Goal: Find specific page/section: Find specific page/section

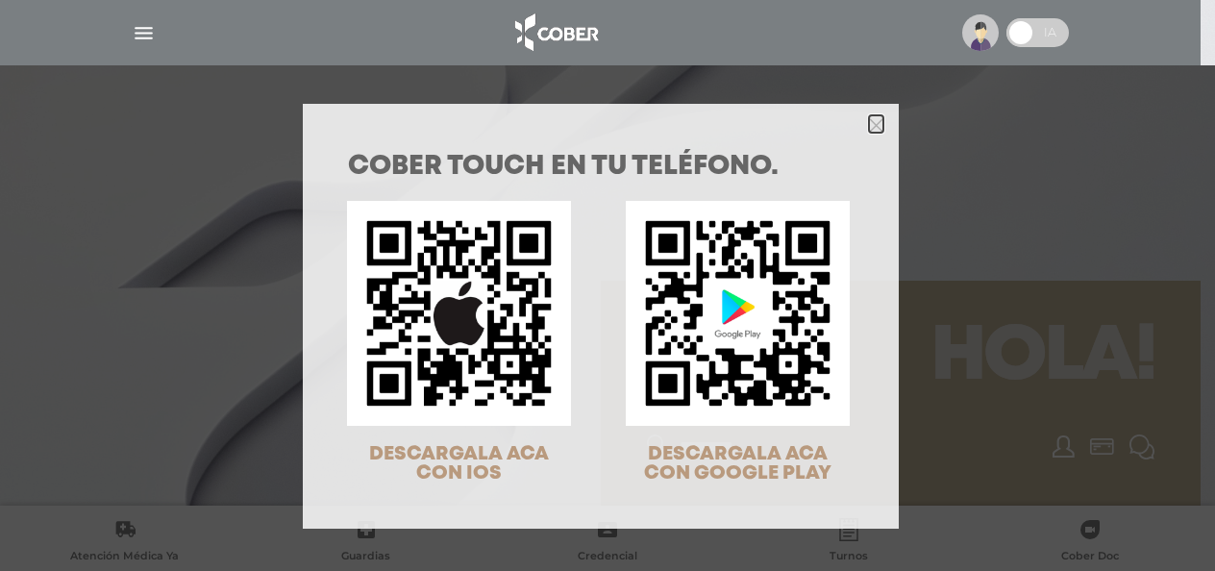
click at [872, 126] on icon "Close" at bounding box center [876, 125] width 14 height 14
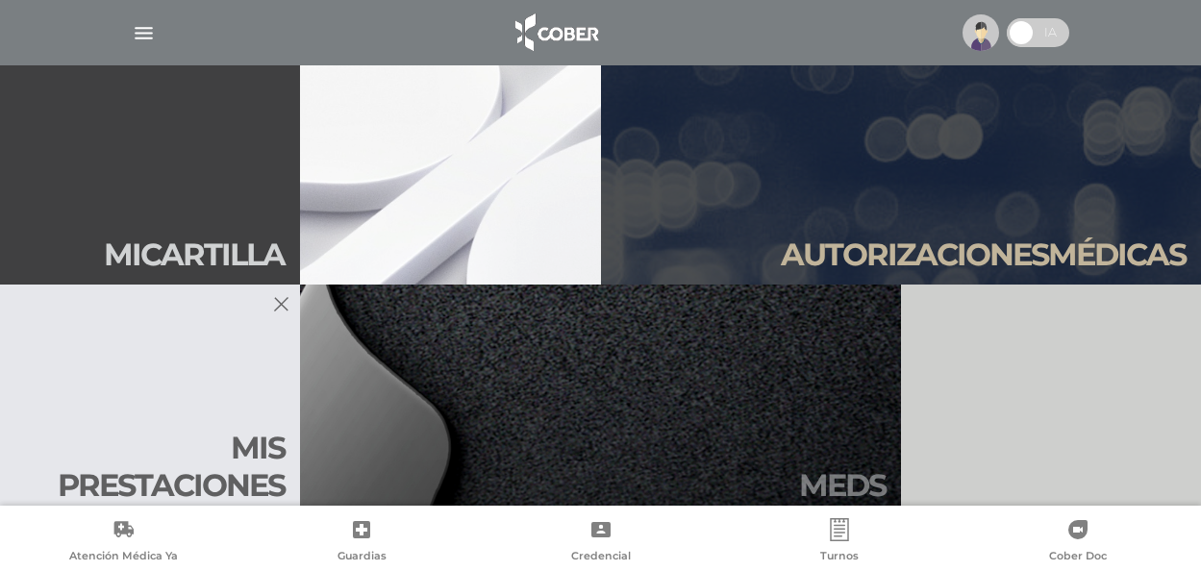
scroll to position [346, 0]
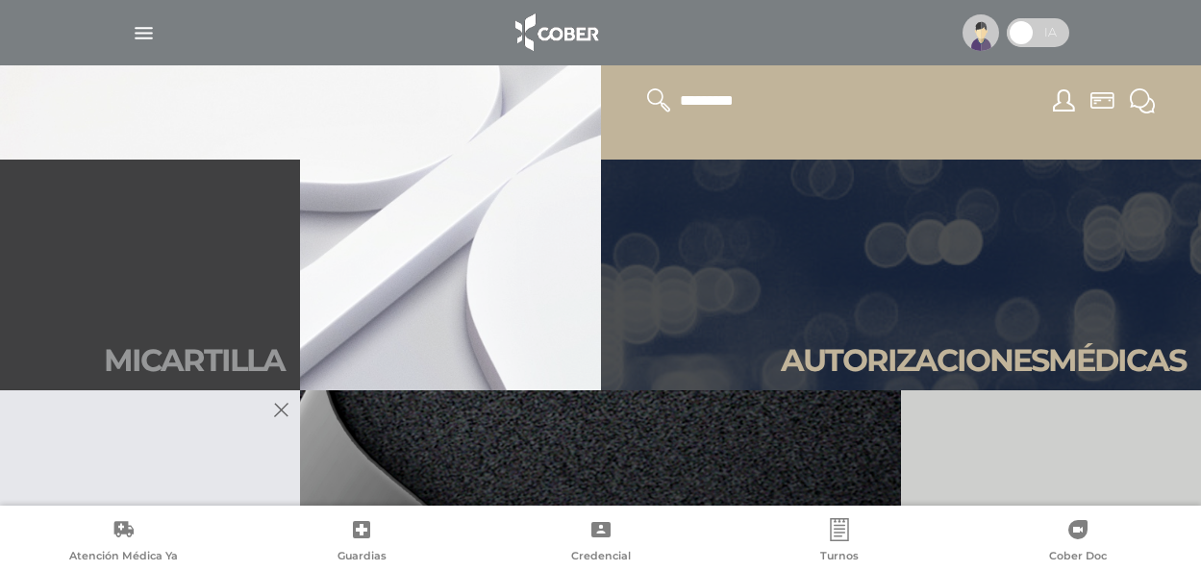
click at [197, 285] on link "Mi car tilla" at bounding box center [150, 275] width 300 height 231
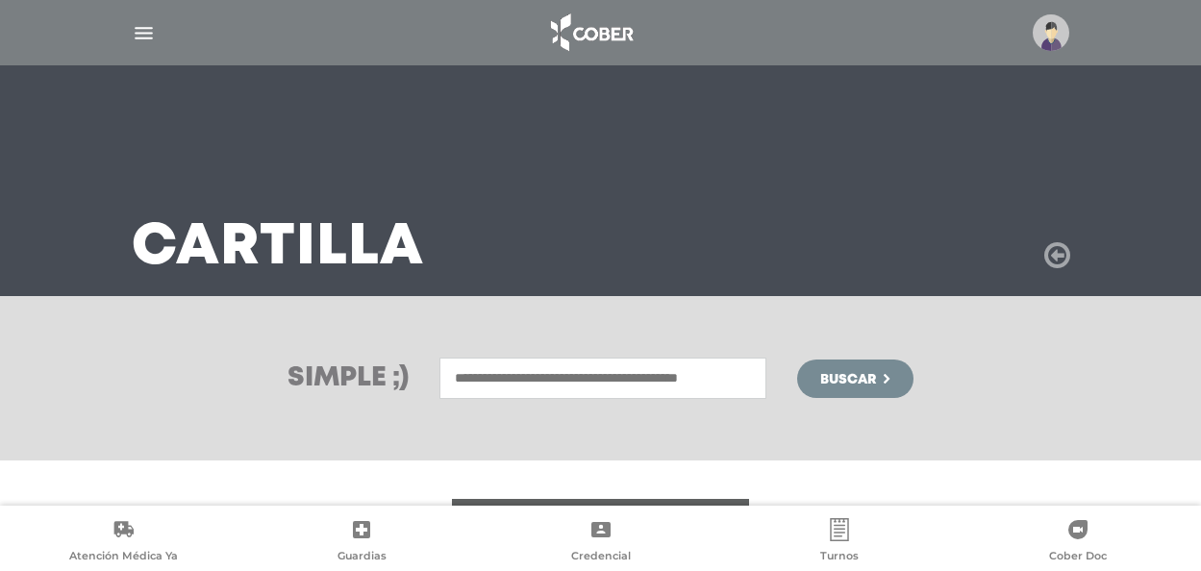
click at [1054, 261] on icon at bounding box center [1057, 255] width 26 height 31
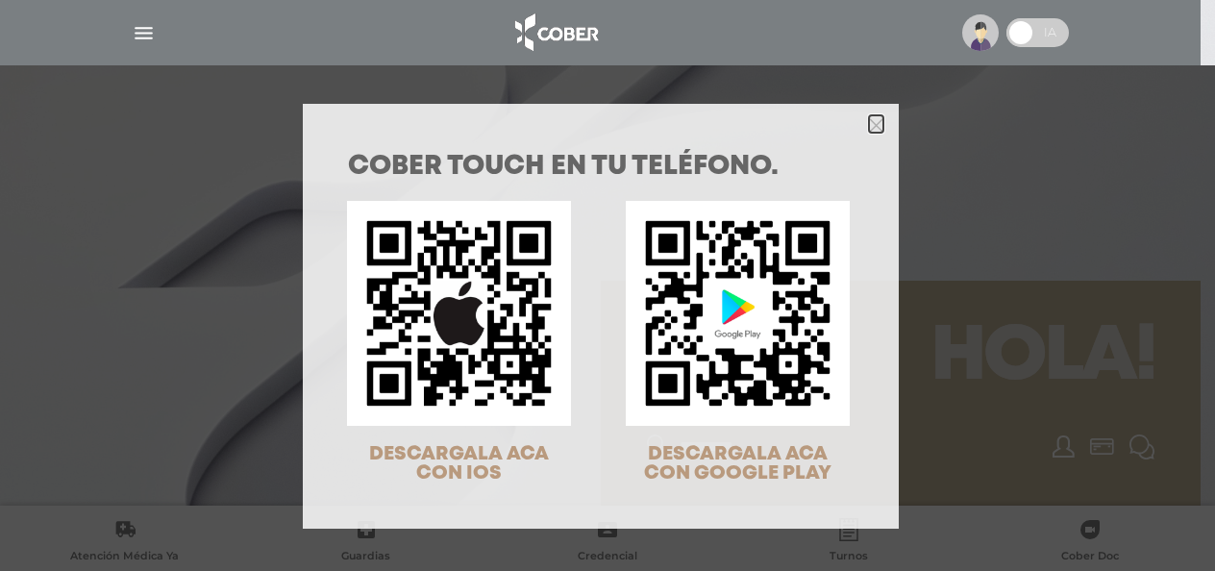
click at [869, 128] on icon "Close" at bounding box center [876, 125] width 14 height 14
